Goal: Transaction & Acquisition: Purchase product/service

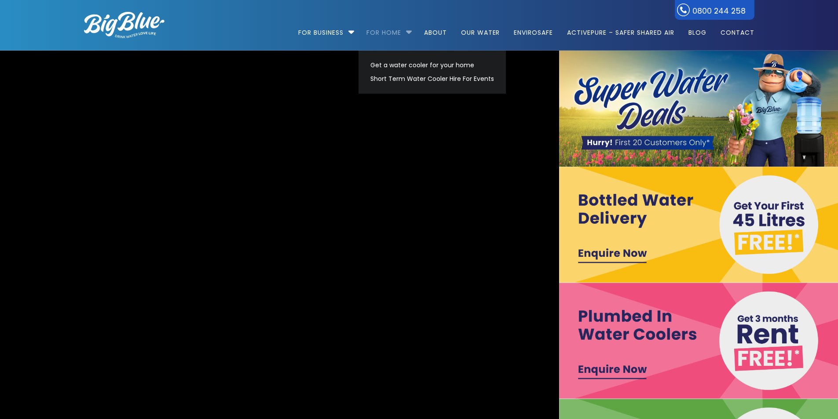
click at [373, 36] on link "For Home" at bounding box center [383, 28] width 47 height 57
click at [413, 65] on link "Get a water cooler for your home" at bounding box center [433, 66] width 132 height 14
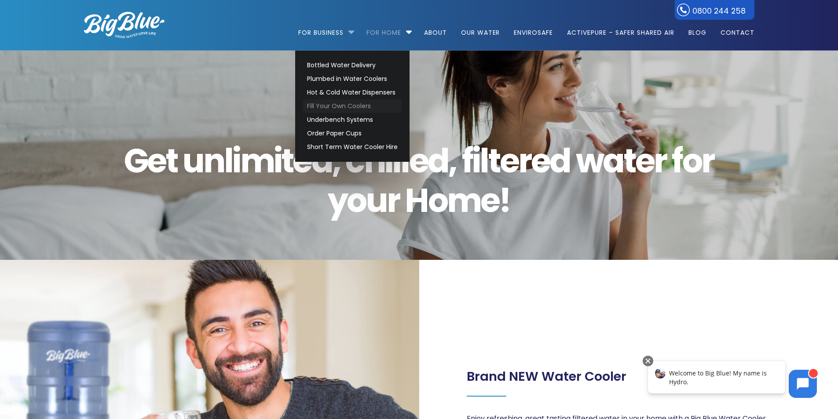
click at [344, 100] on link "Fill Your Own Coolers" at bounding box center [352, 106] width 99 height 14
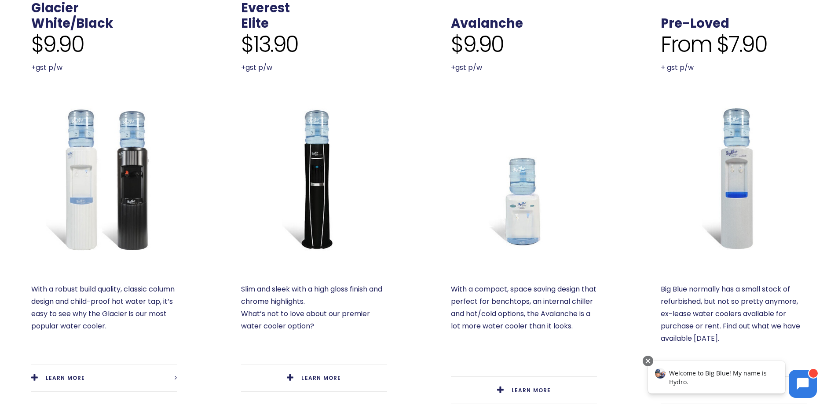
click at [118, 175] on img at bounding box center [104, 179] width 146 height 146
